Goal: Transaction & Acquisition: Purchase product/service

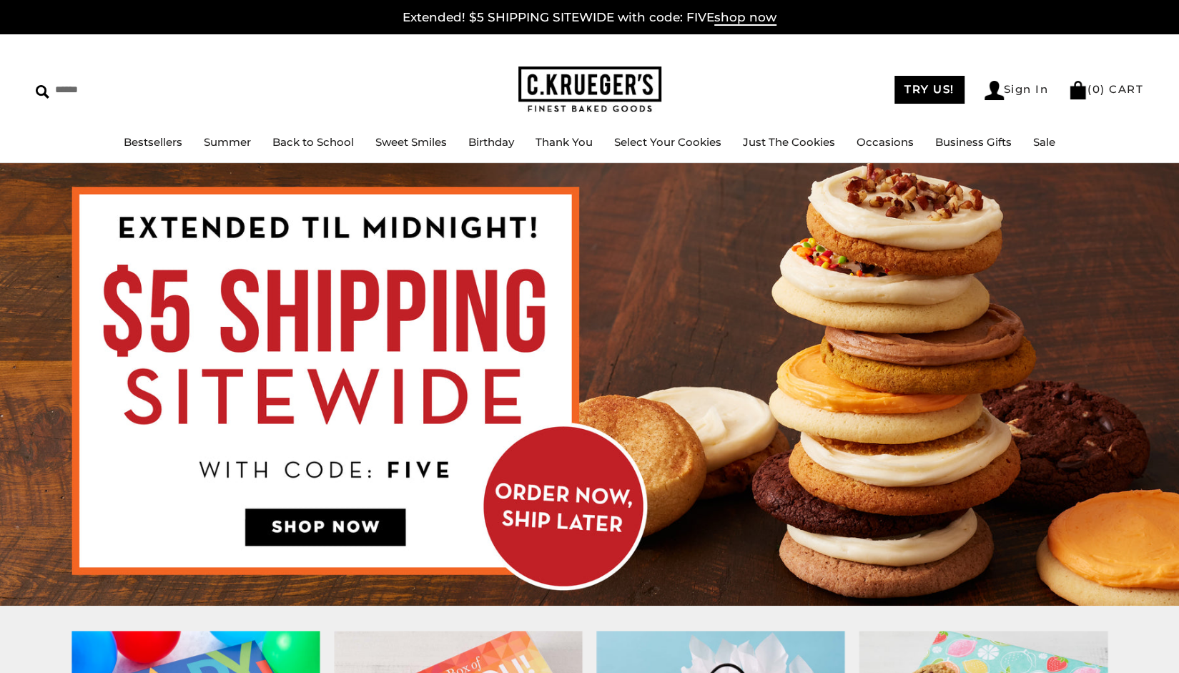
scroll to position [15, 0]
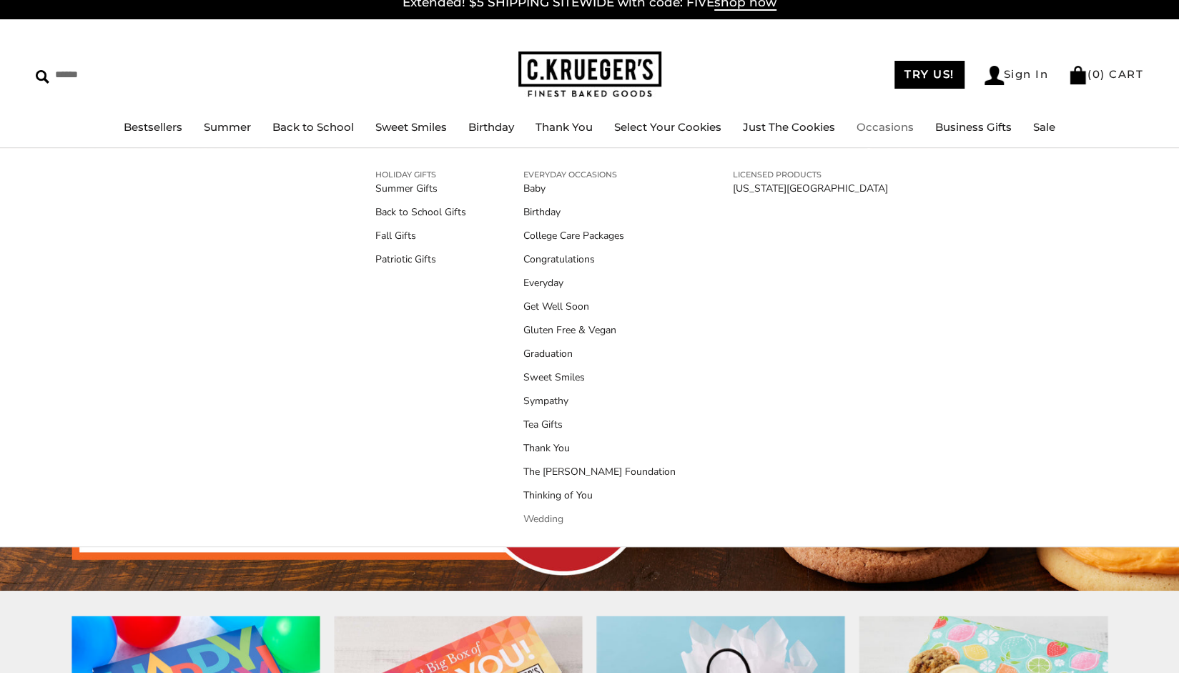
click at [558, 520] on link "Wedding" at bounding box center [599, 518] width 152 height 15
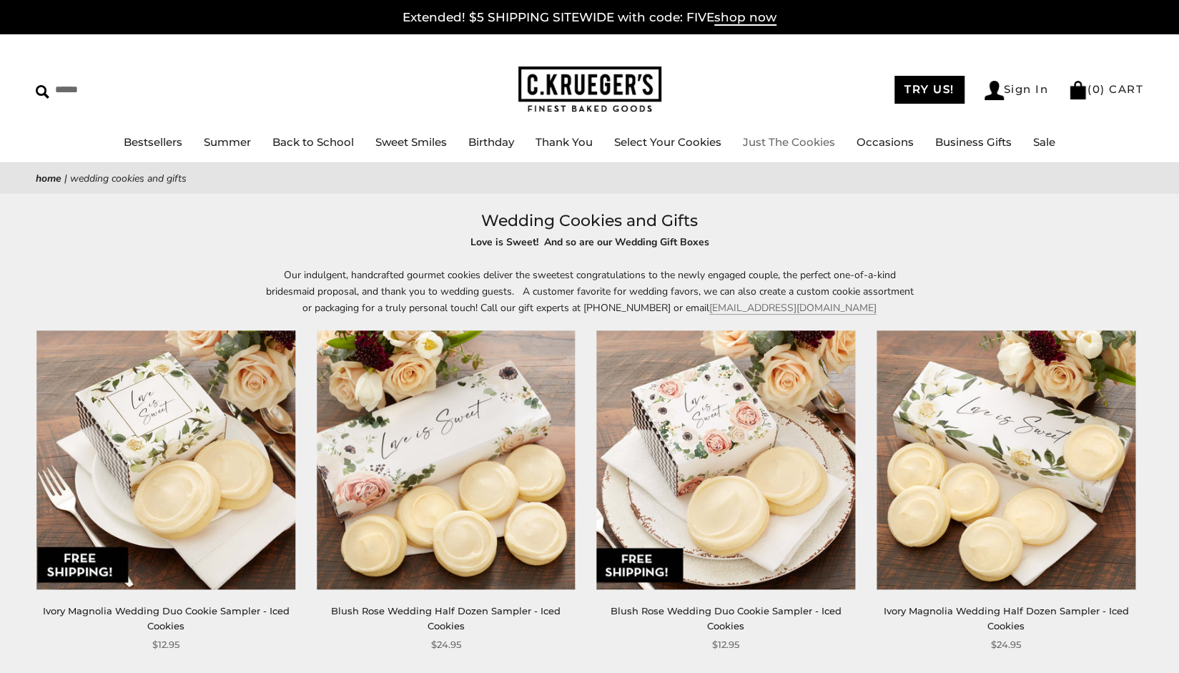
click at [756, 142] on link "Just The Cookies" at bounding box center [789, 142] width 92 height 14
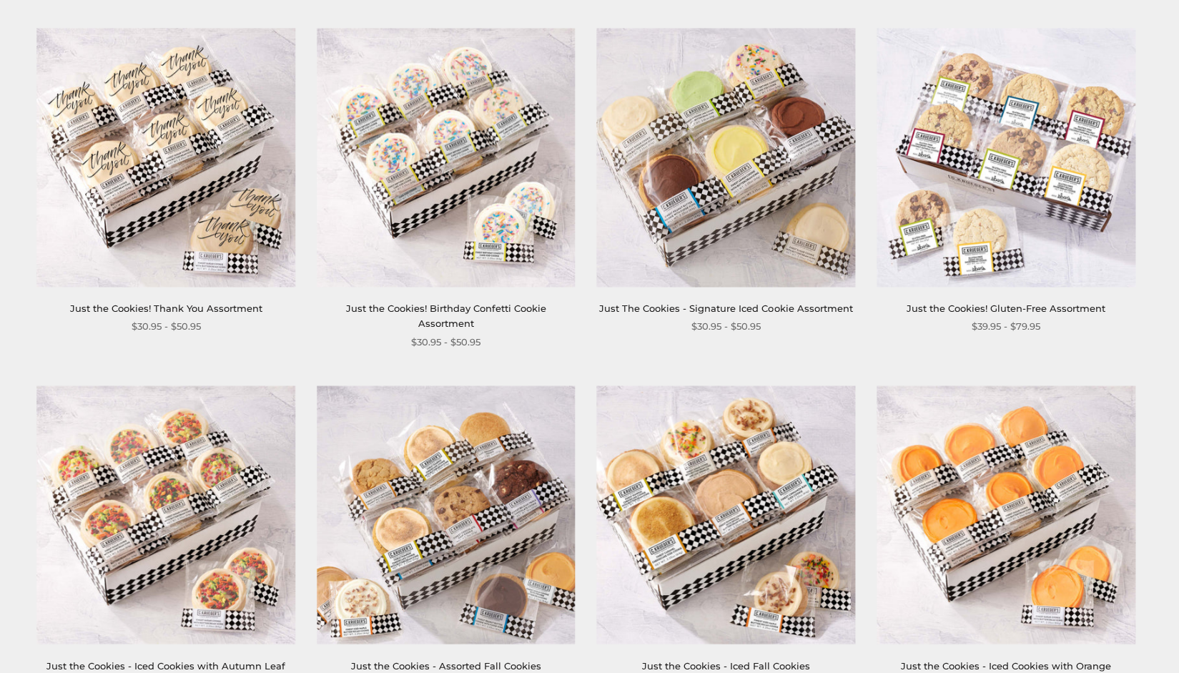
scroll to position [972, 0]
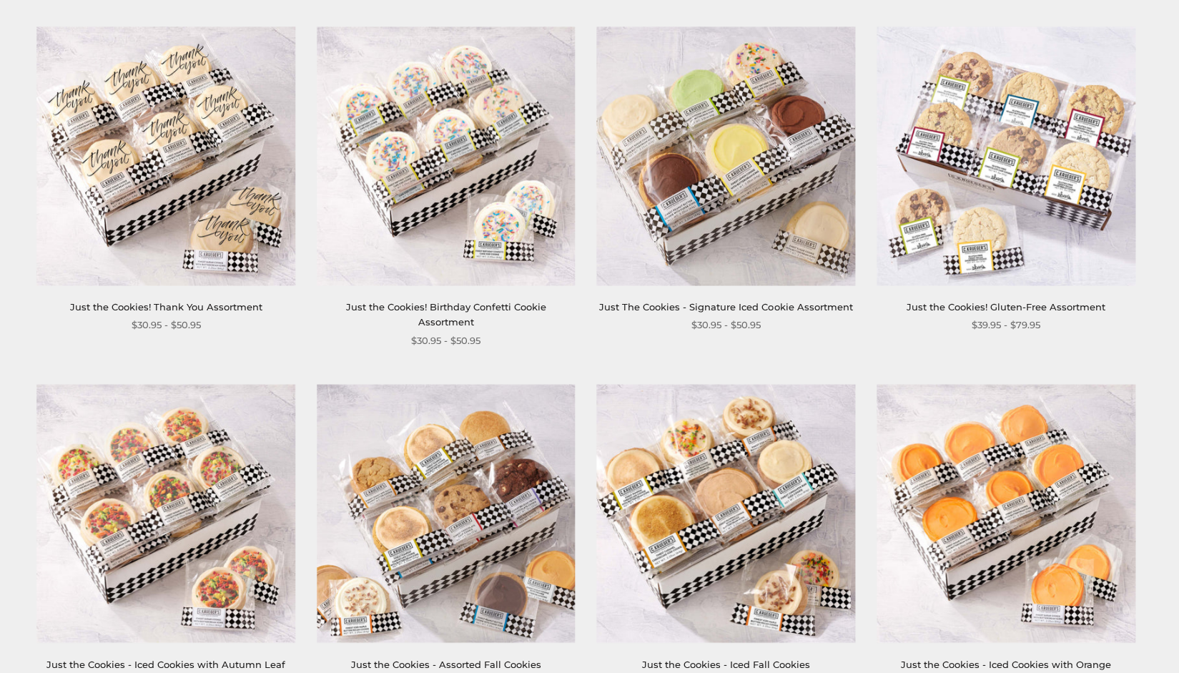
click at [733, 306] on link "Just The Cookies - Signature Iced Cookie Assortment" at bounding box center [725, 306] width 253 height 11
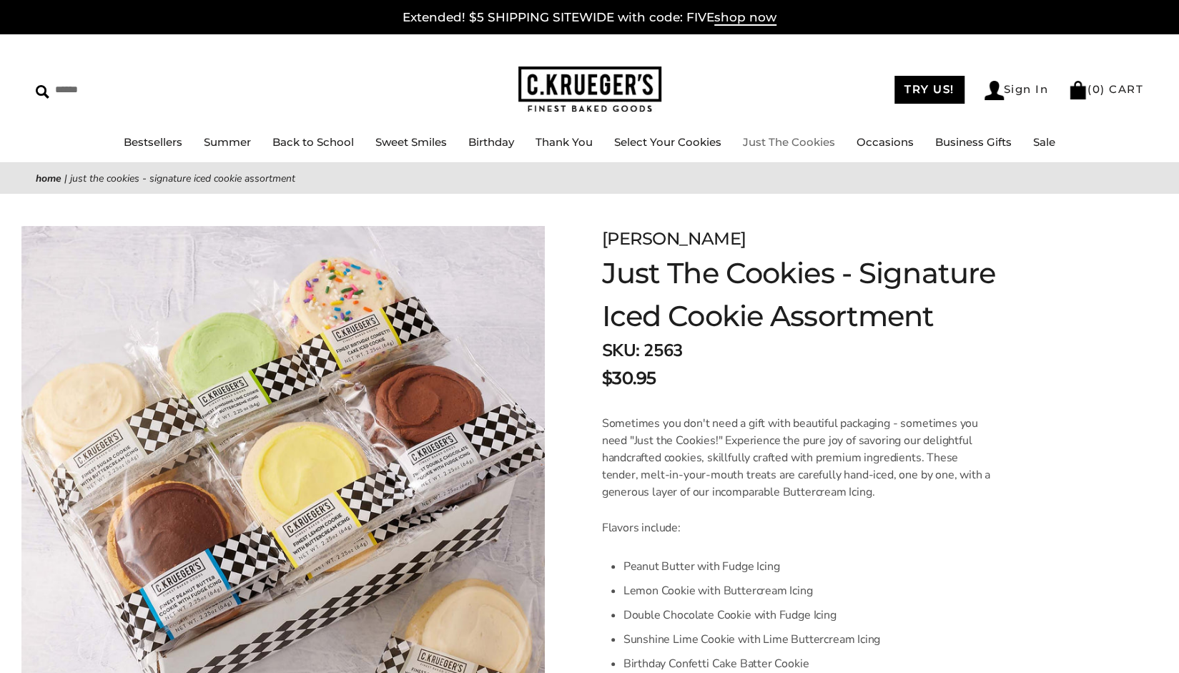
click at [770, 144] on link "Just The Cookies" at bounding box center [789, 142] width 92 height 14
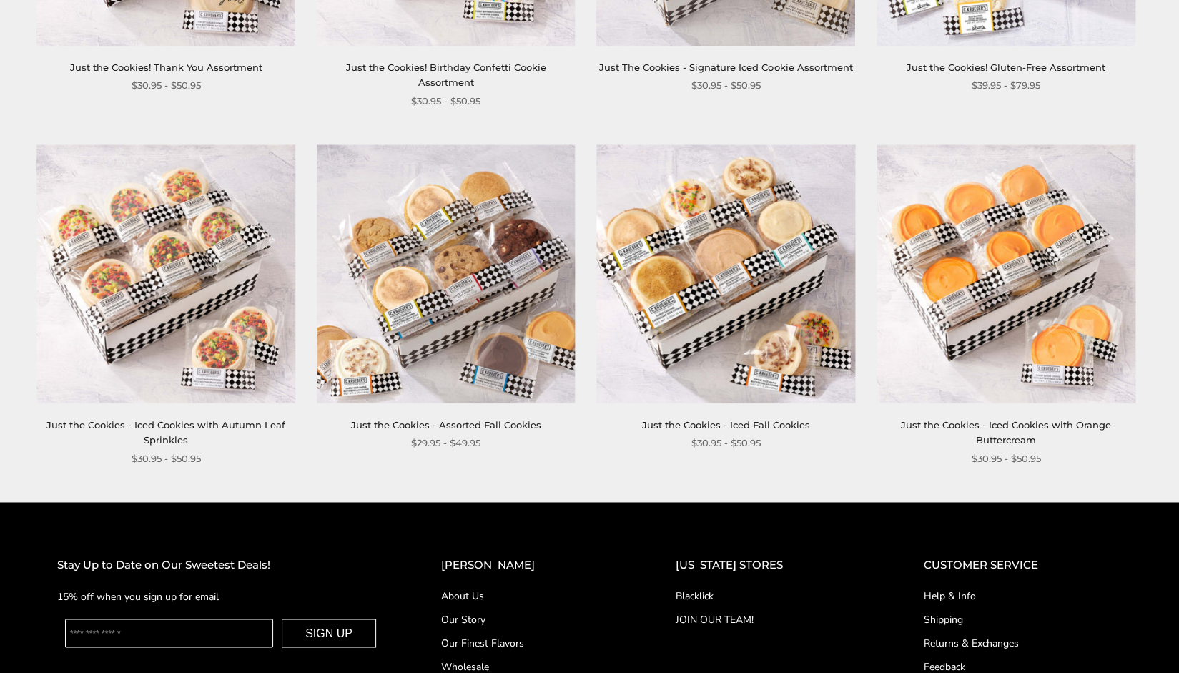
scroll to position [1240, 0]
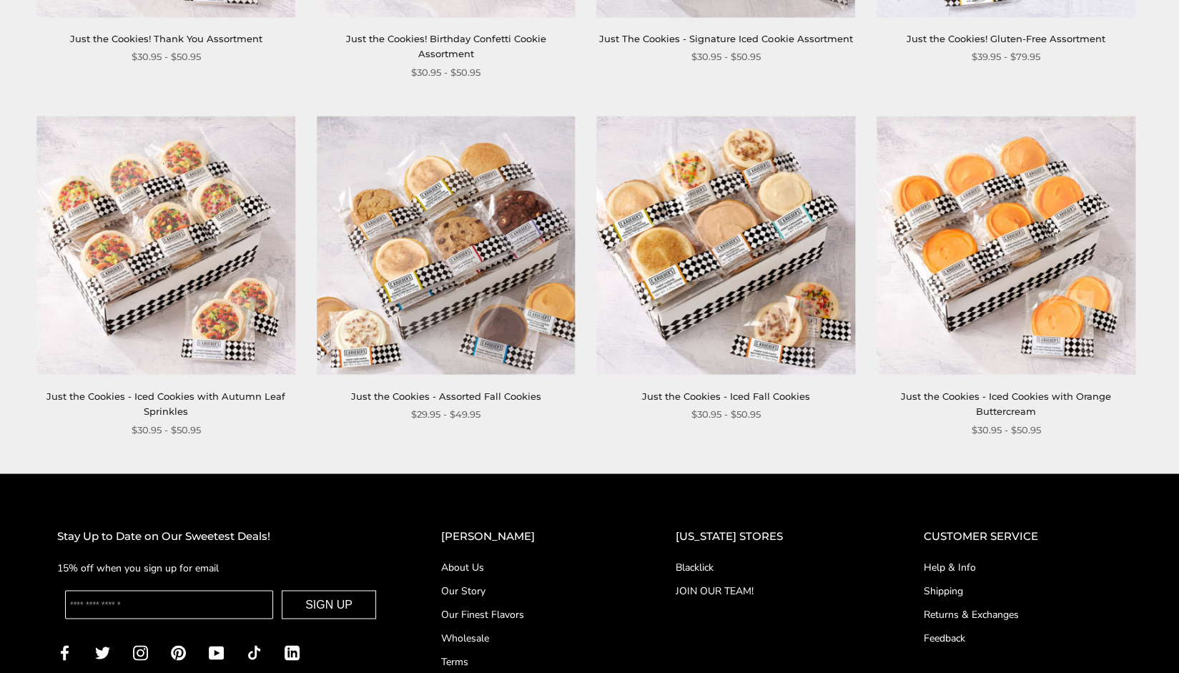
click at [747, 390] on link "Just the Cookies - Iced Fall Cookies" at bounding box center [726, 395] width 168 height 11
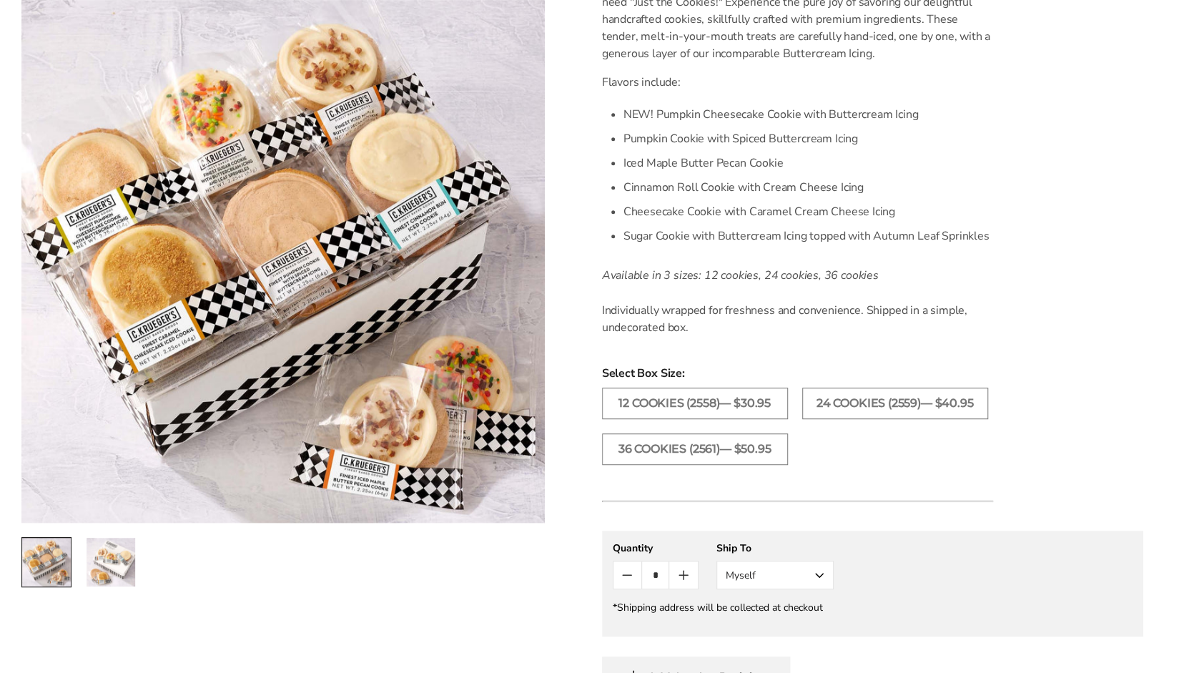
scroll to position [476, 0]
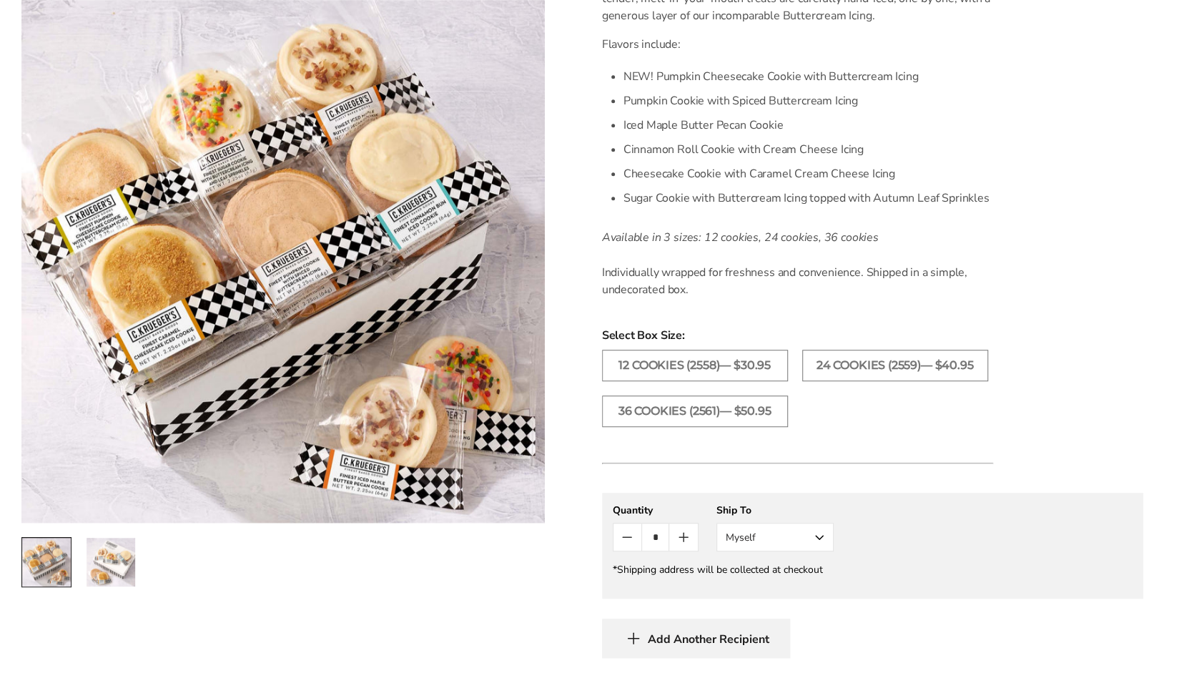
click at [109, 552] on img "2 / 2" at bounding box center [111, 562] width 49 height 49
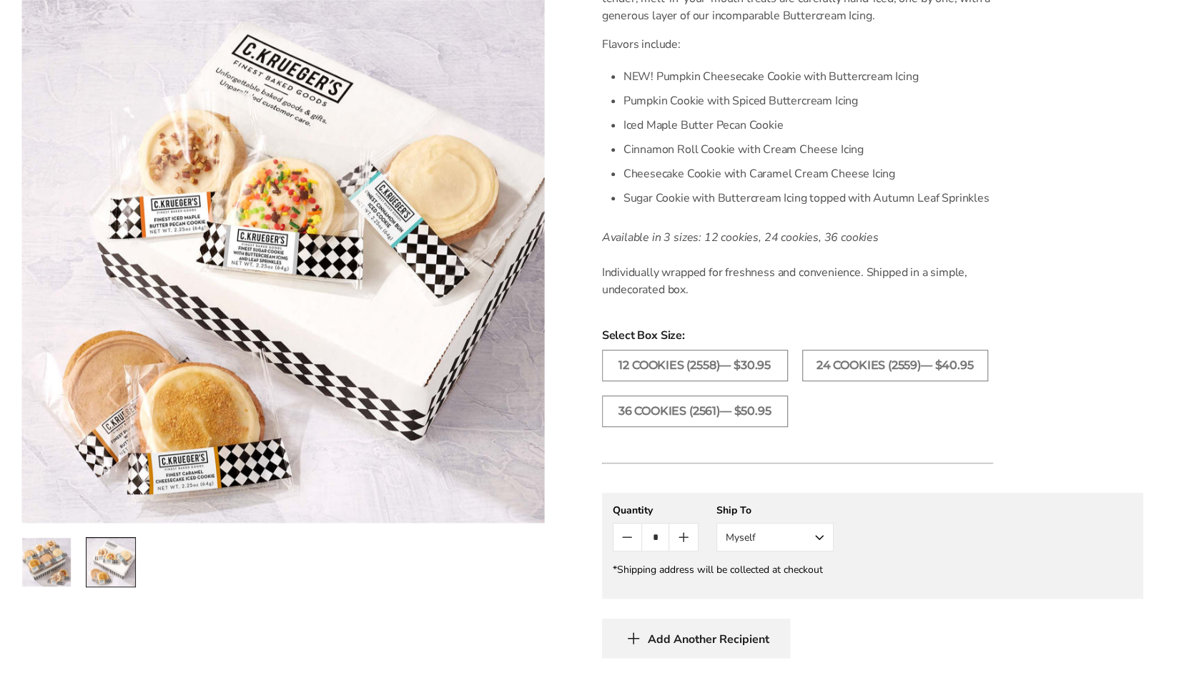
click at [167, 569] on div at bounding box center [282, 562] width 523 height 50
